Goal: Complete application form

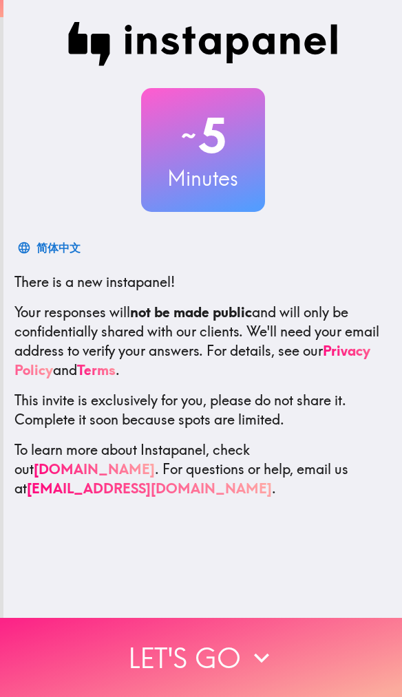
click at [189, 626] on button "Let's go" at bounding box center [201, 657] width 402 height 79
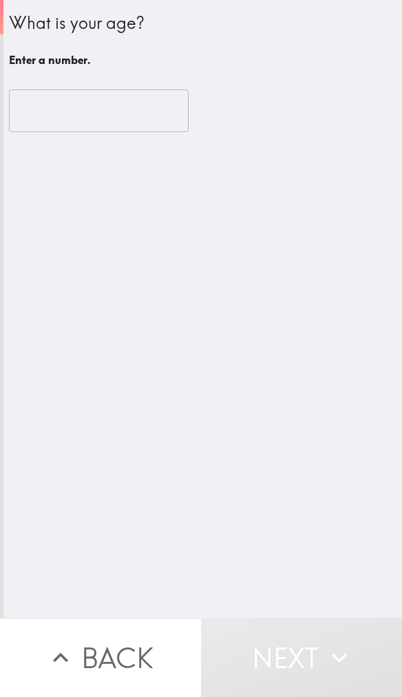
click at [150, 114] on input "number" at bounding box center [98, 110] width 179 height 43
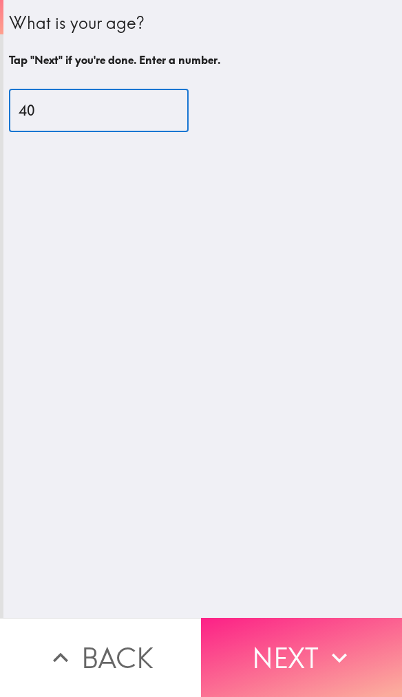
type input "40"
click at [286, 649] on button "Next" at bounding box center [301, 657] width 201 height 79
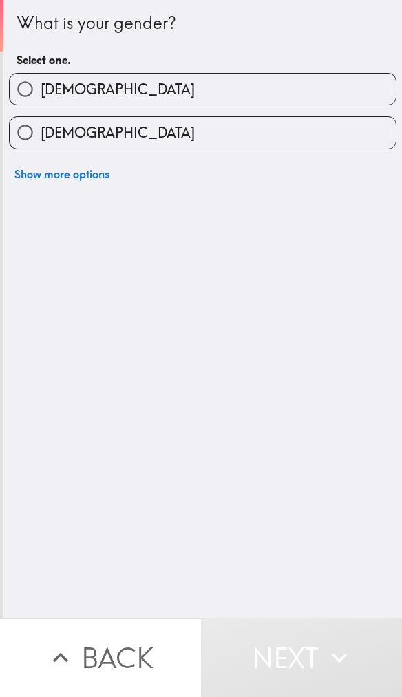
click at [350, 85] on label "[DEMOGRAPHIC_DATA]" at bounding box center [203, 89] width 386 height 31
click at [41, 85] on input "[DEMOGRAPHIC_DATA]" at bounding box center [25, 89] width 31 height 31
radio input "true"
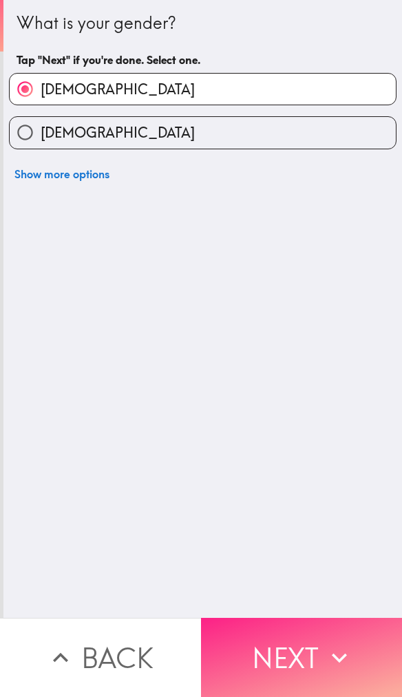
click at [259, 649] on button "Next" at bounding box center [301, 657] width 201 height 79
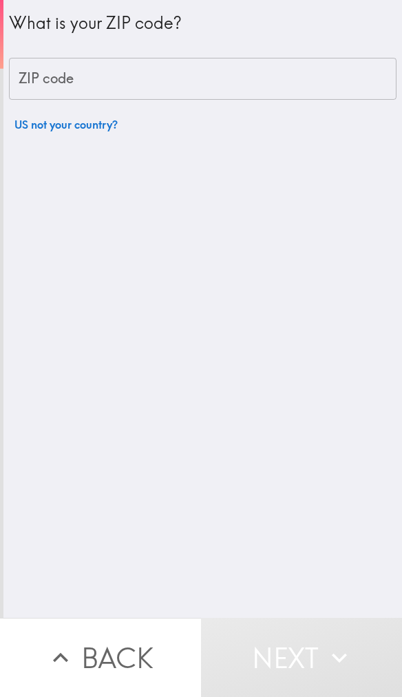
click at [313, 79] on input "ZIP code" at bounding box center [202, 79] width 387 height 43
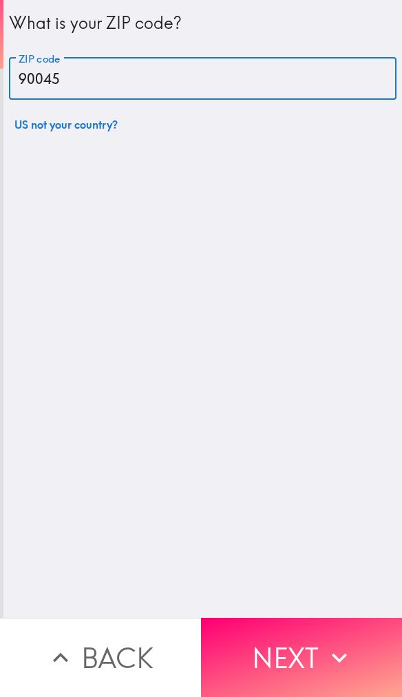
type input "90045"
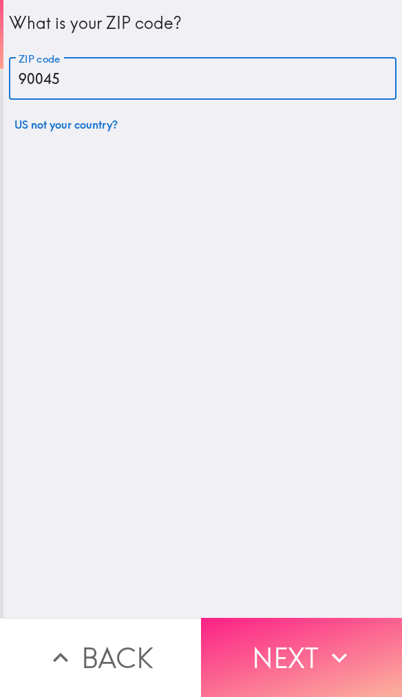
click at [295, 656] on button "Next" at bounding box center [301, 657] width 201 height 79
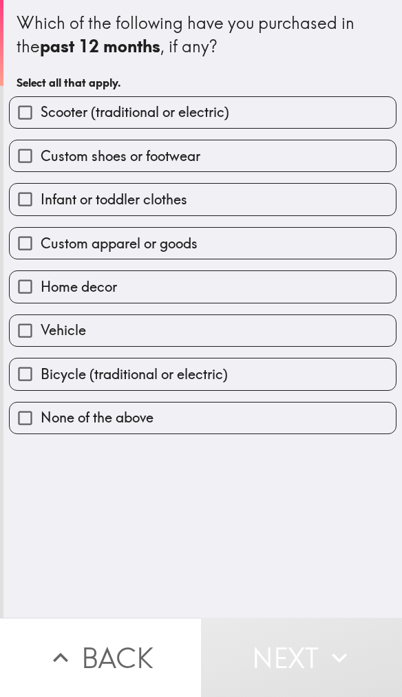
click at [326, 159] on label "Custom shoes or footwear" at bounding box center [203, 155] width 386 height 31
click at [41, 159] on input "Custom shoes or footwear" at bounding box center [25, 155] width 31 height 31
checkbox input "true"
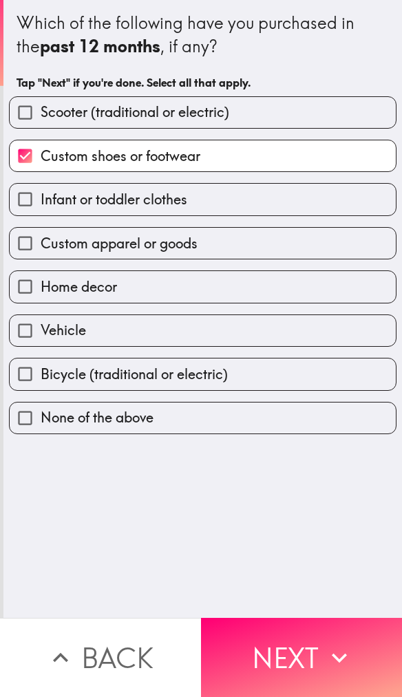
click at [326, 195] on label "Infant or toddler clothes" at bounding box center [203, 199] width 386 height 31
click at [41, 195] on input "Infant or toddler clothes" at bounding box center [25, 199] width 31 height 31
checkbox input "true"
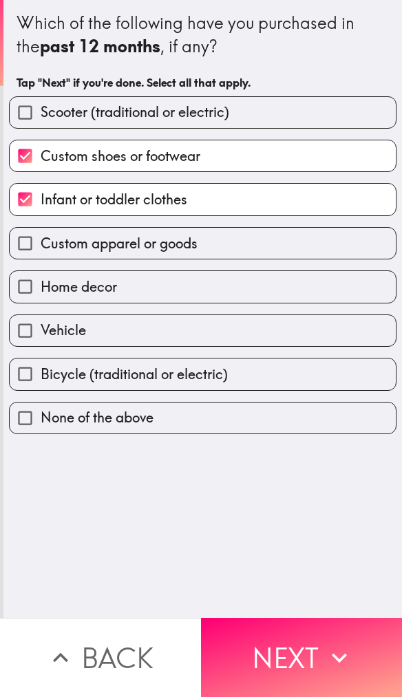
click at [301, 243] on label "Custom apparel or goods" at bounding box center [203, 243] width 386 height 31
click at [41, 243] on input "Custom apparel or goods" at bounding box center [25, 243] width 31 height 31
checkbox input "true"
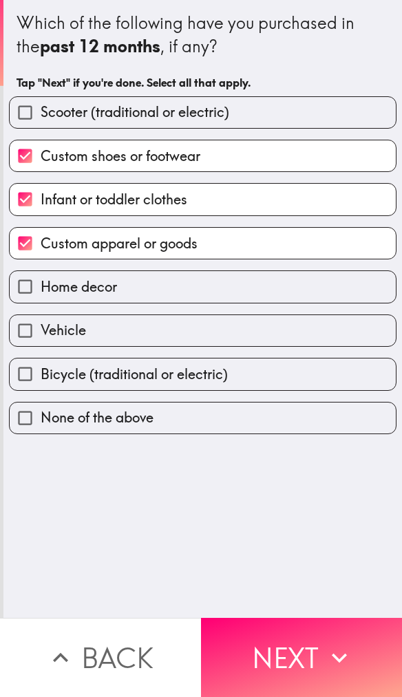
click at [323, 189] on label "Infant or toddler clothes" at bounding box center [203, 199] width 386 height 31
click at [41, 189] on input "Infant or toddler clothes" at bounding box center [25, 199] width 31 height 31
checkbox input "false"
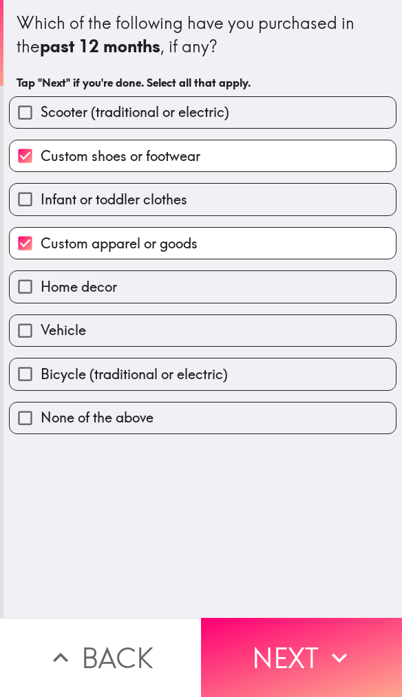
click at [277, 289] on label "Home decor" at bounding box center [203, 286] width 386 height 31
click at [41, 289] on input "Home decor" at bounding box center [25, 286] width 31 height 31
checkbox input "true"
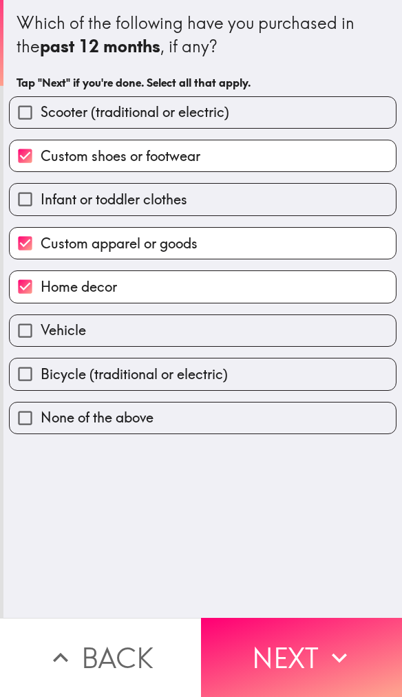
click at [337, 107] on label "Scooter (traditional or electric)" at bounding box center [203, 112] width 386 height 31
click at [41, 107] on input "Scooter (traditional or electric)" at bounding box center [25, 112] width 31 height 31
checkbox input "true"
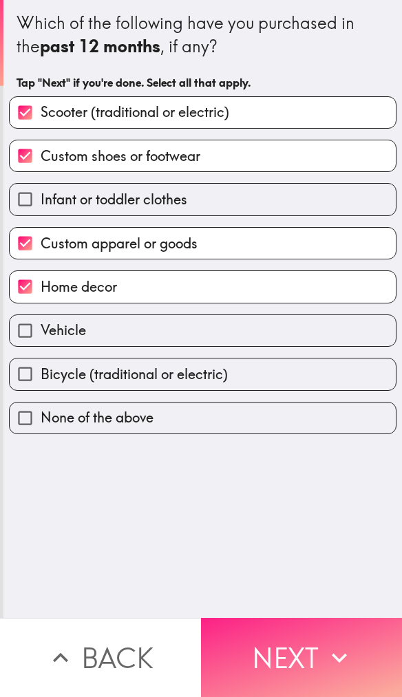
click at [274, 652] on button "Next" at bounding box center [301, 657] width 201 height 79
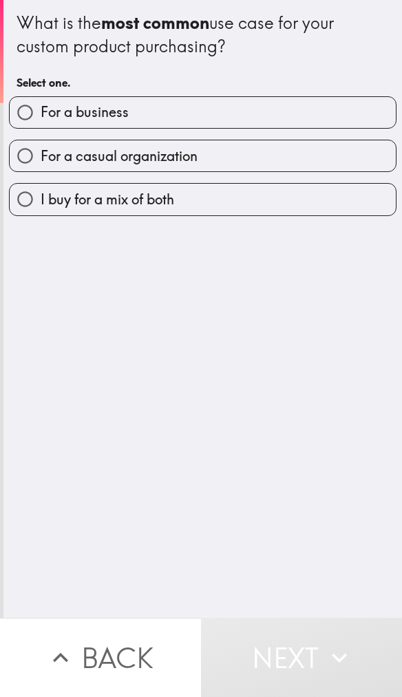
click at [291, 204] on label "I buy for a mix of both" at bounding box center [203, 199] width 386 height 31
click at [41, 204] on input "I buy for a mix of both" at bounding box center [25, 199] width 31 height 31
radio input "true"
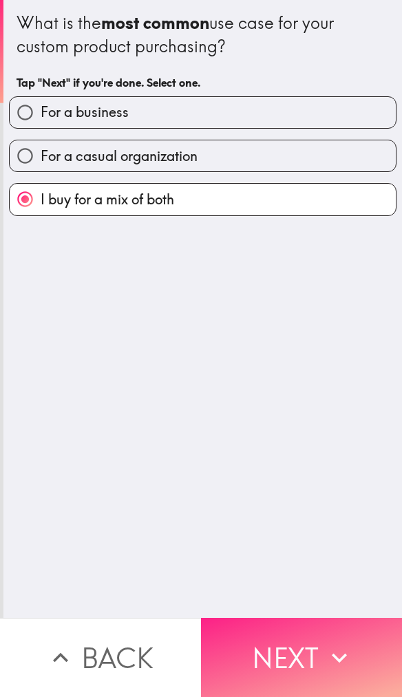
click at [276, 637] on button "Next" at bounding box center [301, 657] width 201 height 79
